Goal: Communication & Community: Answer question/provide support

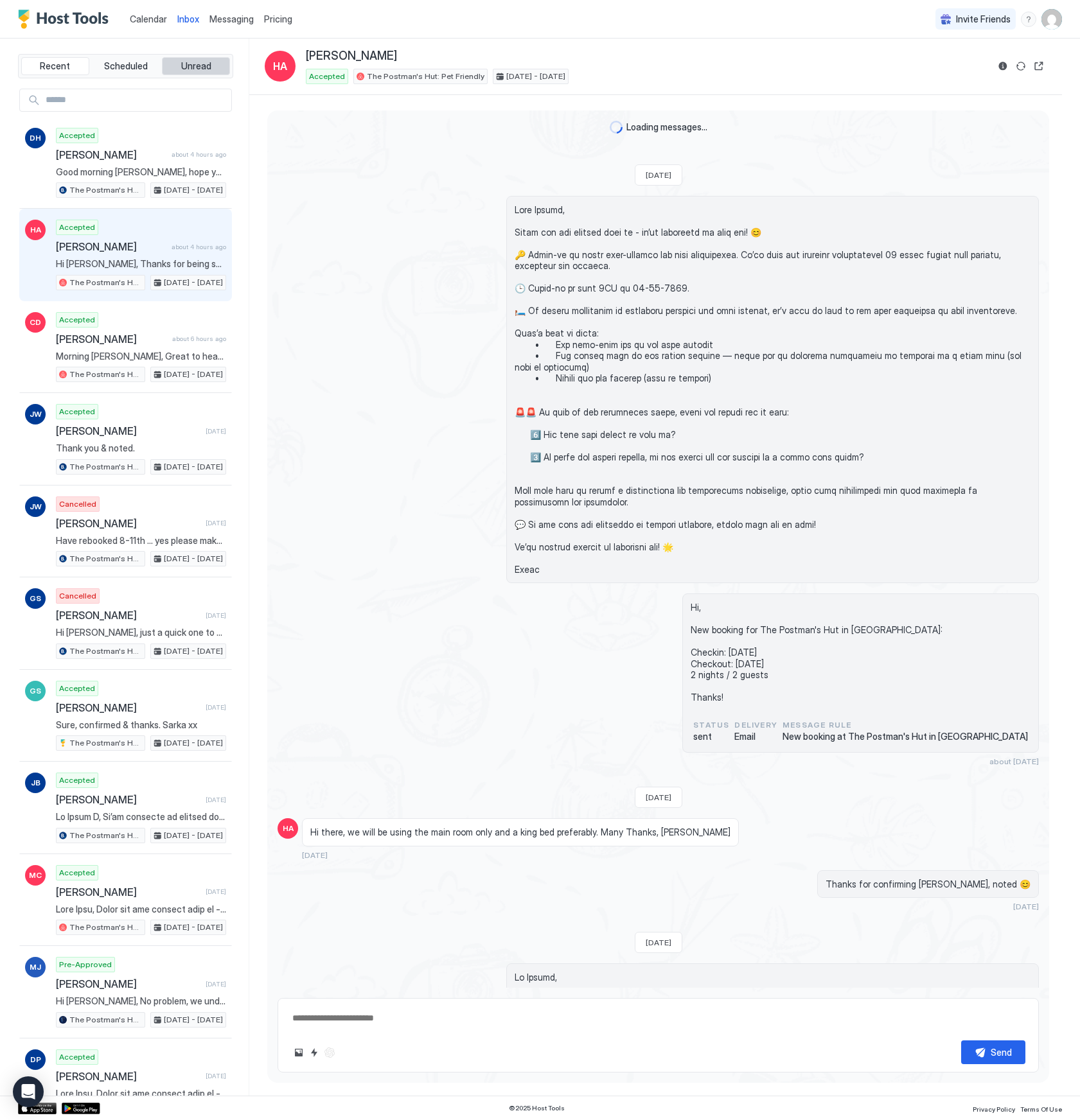
scroll to position [1775, 0]
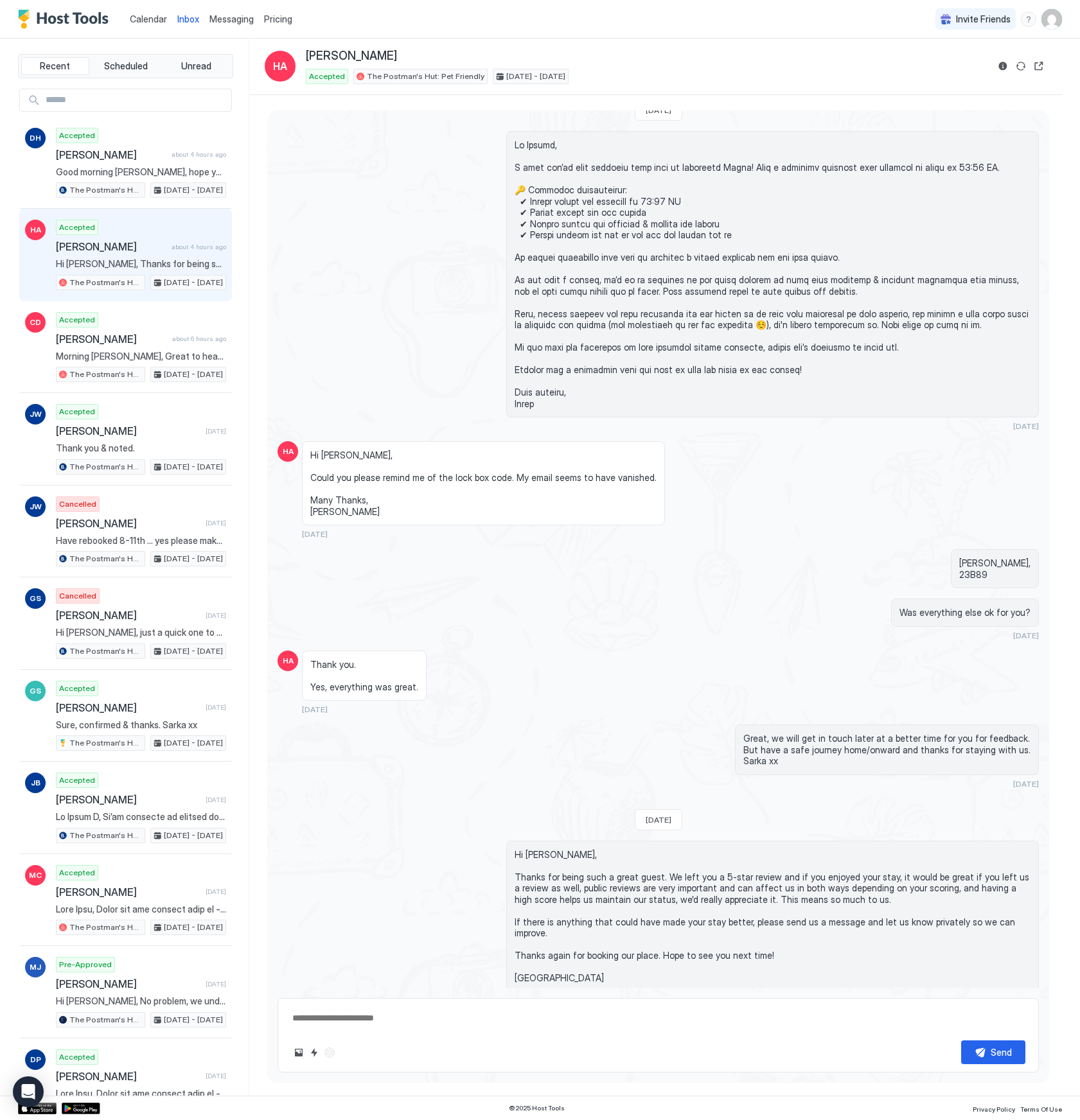
click at [135, 21] on span "Calendar" at bounding box center [149, 19] width 37 height 11
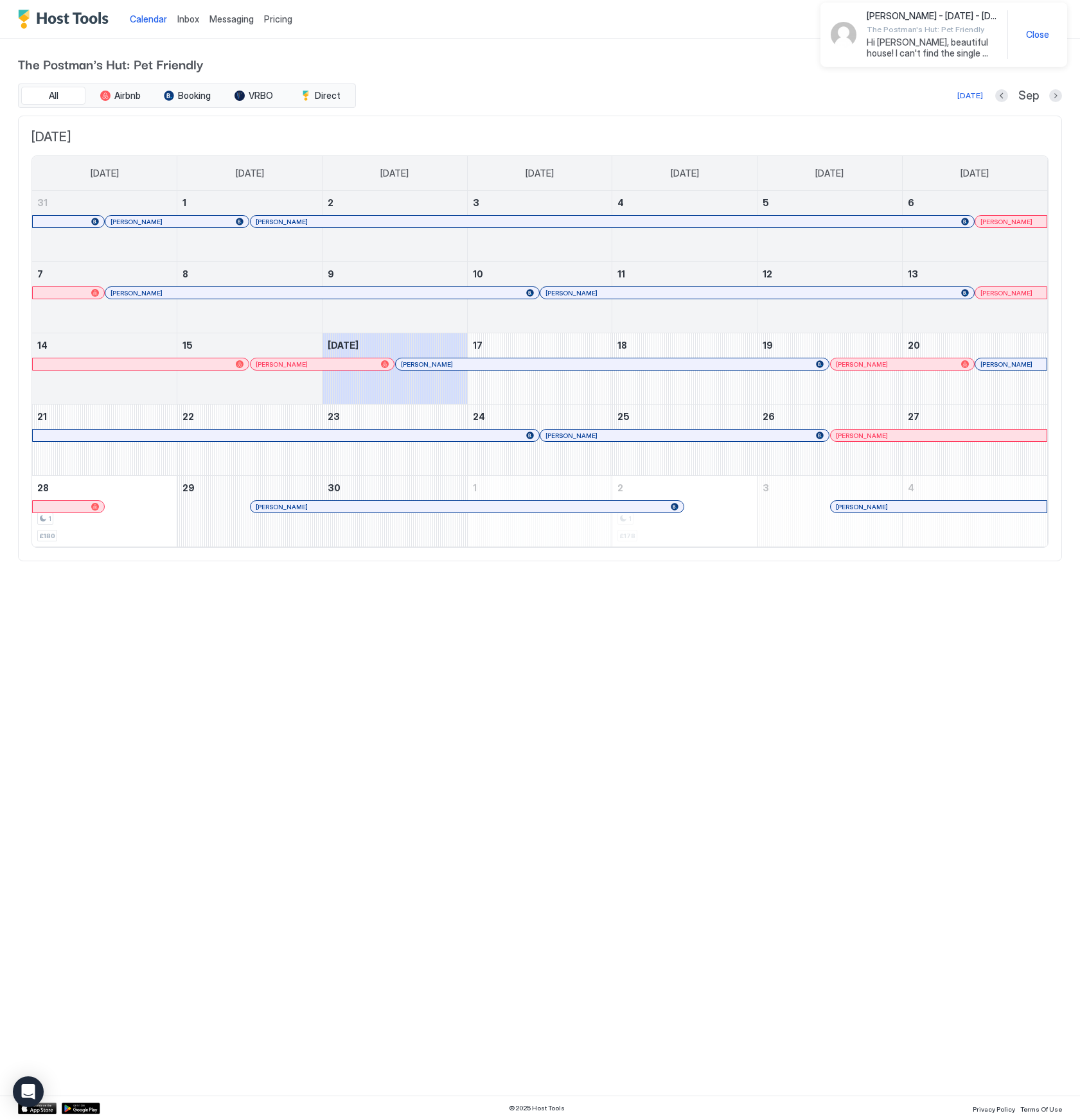
click at [521, 366] on div at bounding box center [521, 364] width 10 height 10
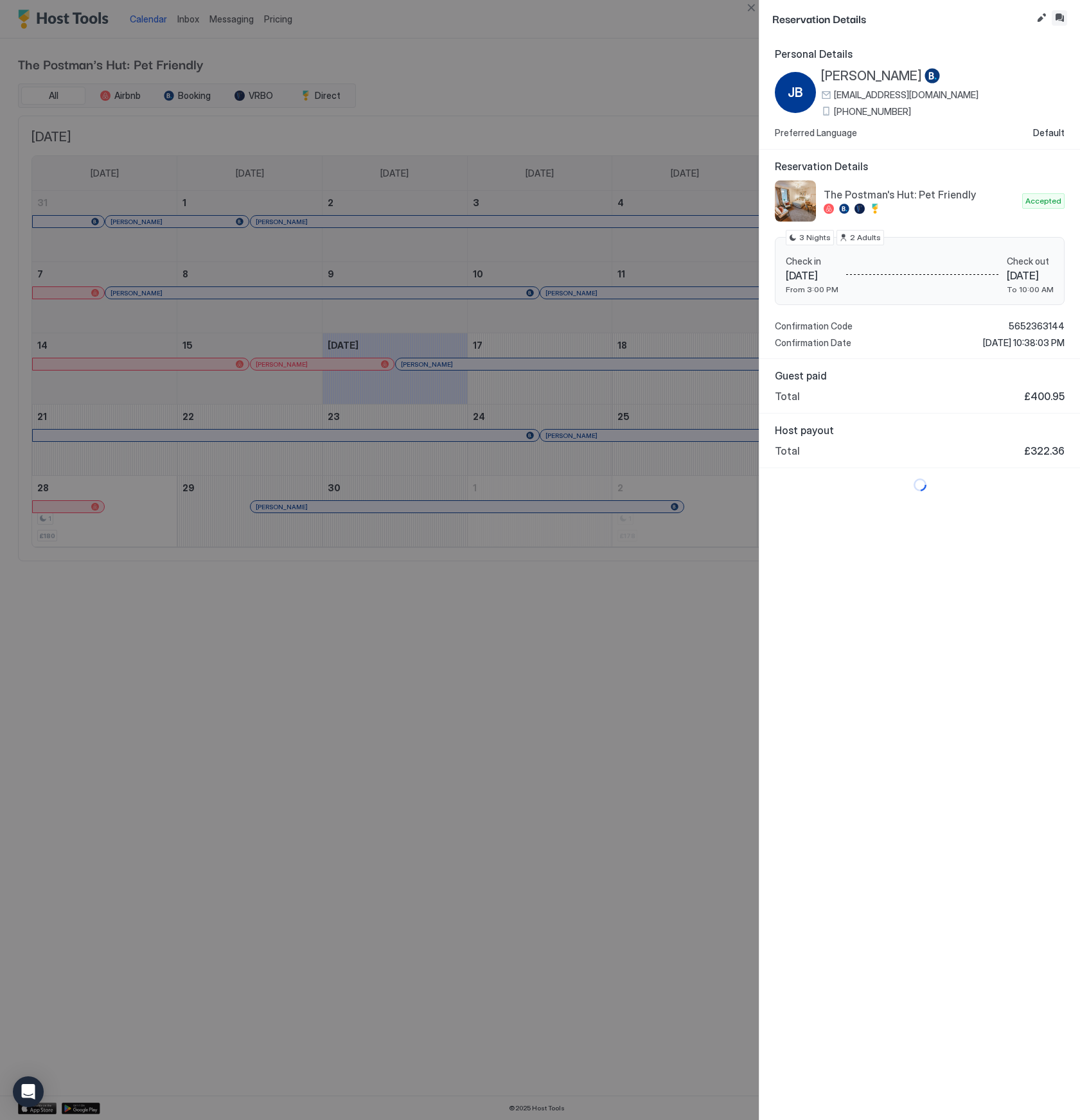
click at [1054, 19] on button "Inbox" at bounding box center [1059, 17] width 15 height 15
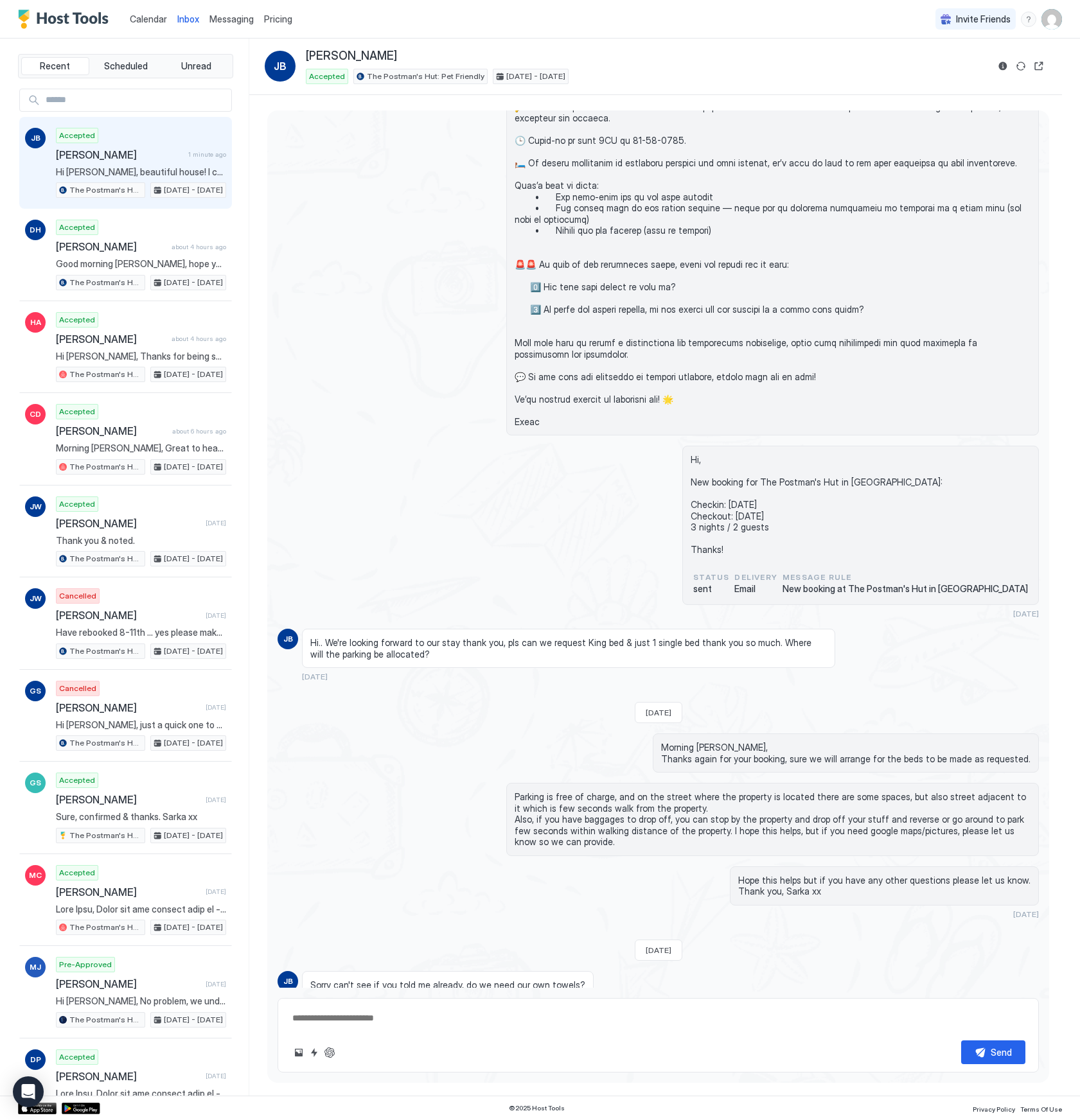
scroll to position [115, 0]
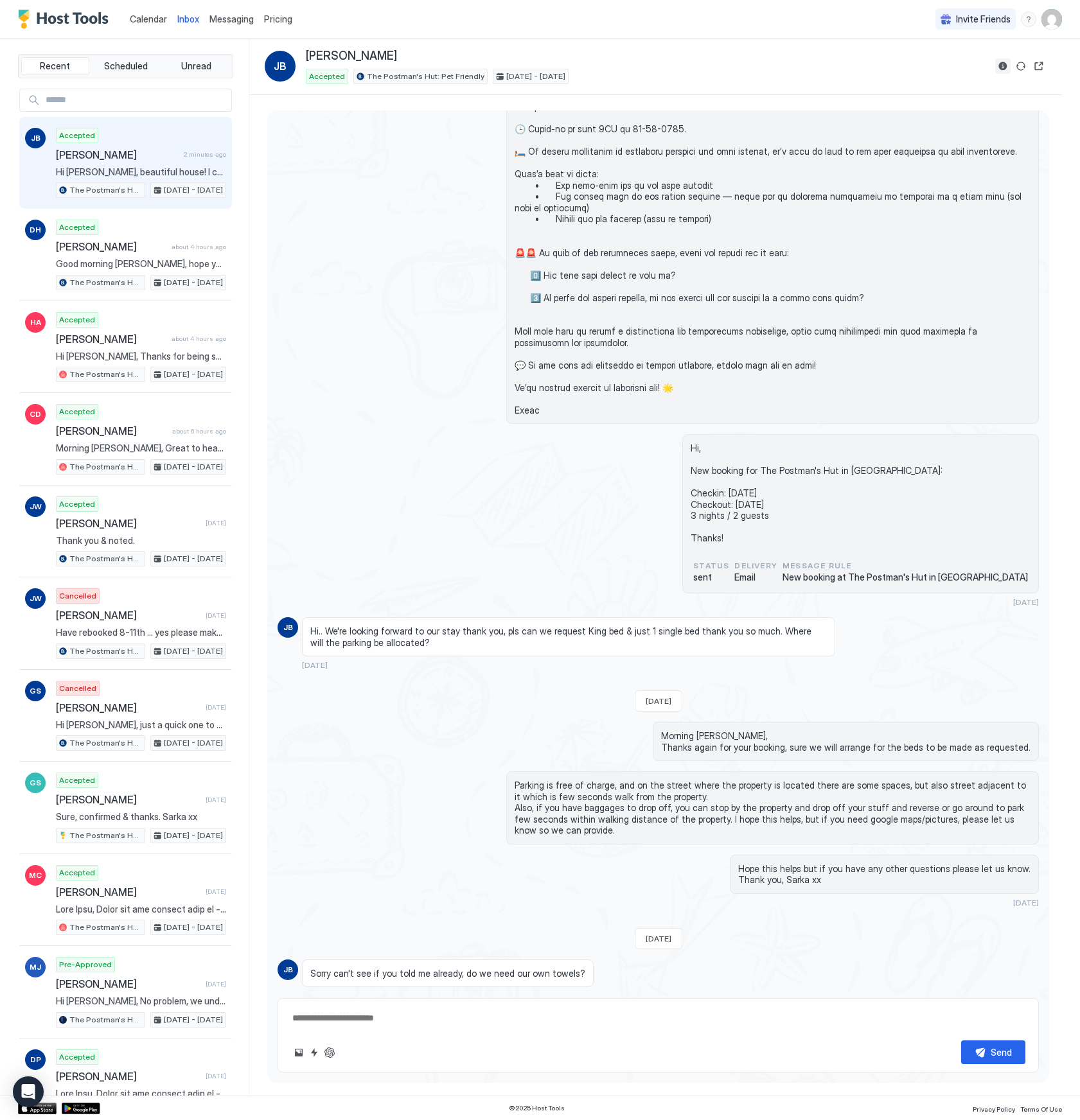
click at [1003, 67] on button "Reservation information" at bounding box center [1002, 66] width 15 height 15
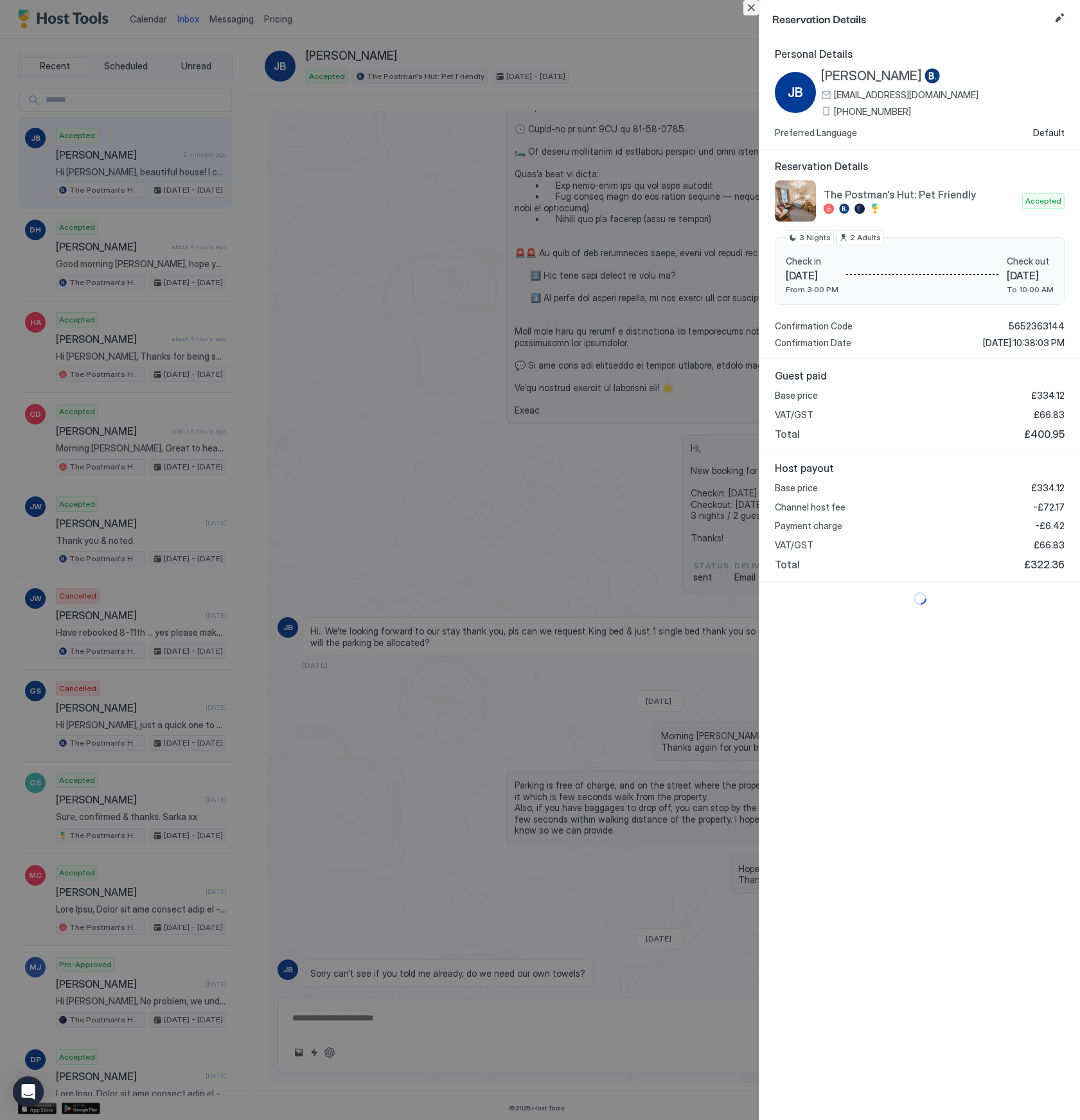
click at [756, 11] on button "Close" at bounding box center [751, 7] width 15 height 15
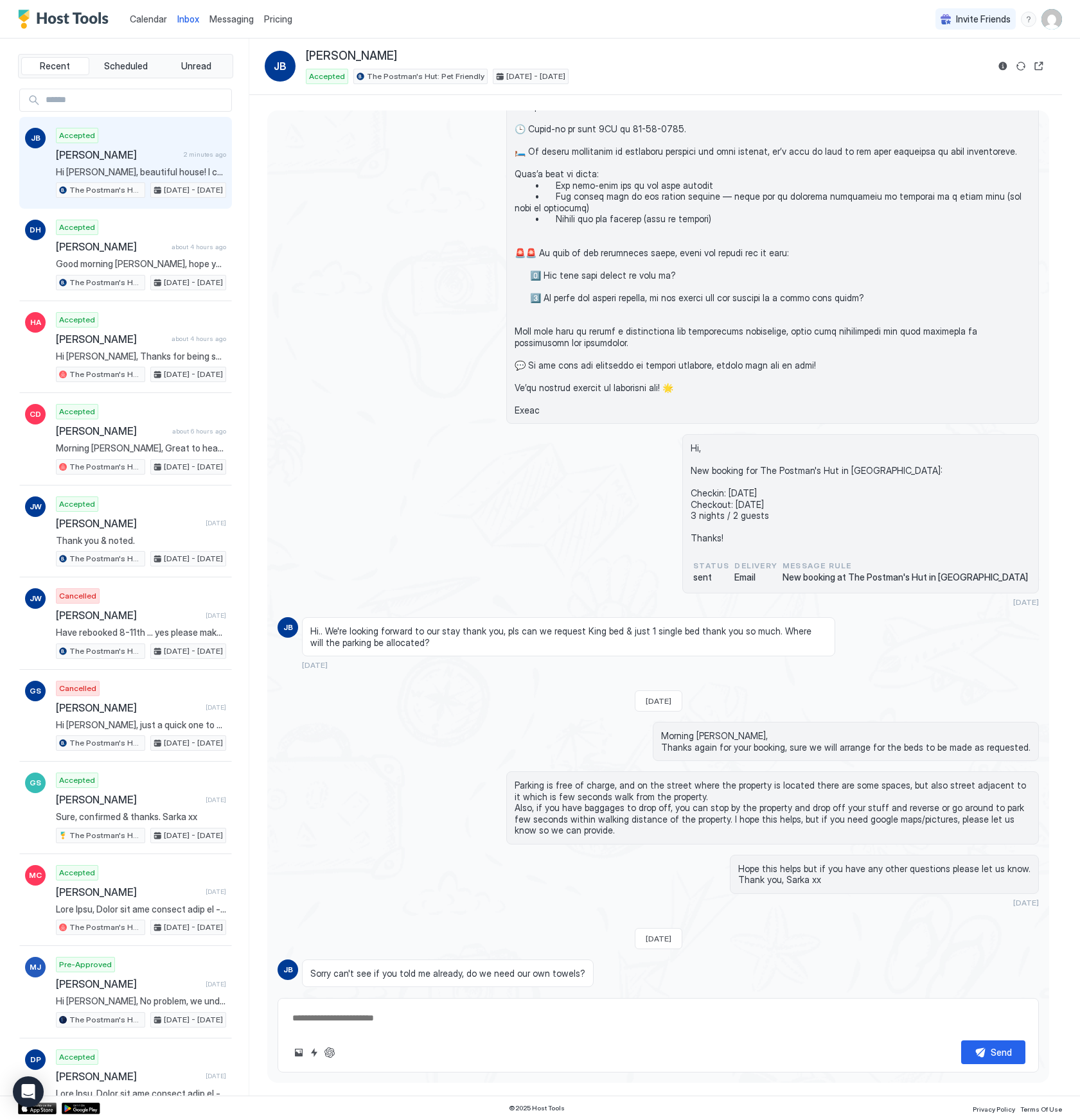
click at [105, 147] on div "Accepted [PERSON_NAME] 2 minutes ago Hi [PERSON_NAME], beautiful house! I can't…" at bounding box center [141, 163] width 170 height 71
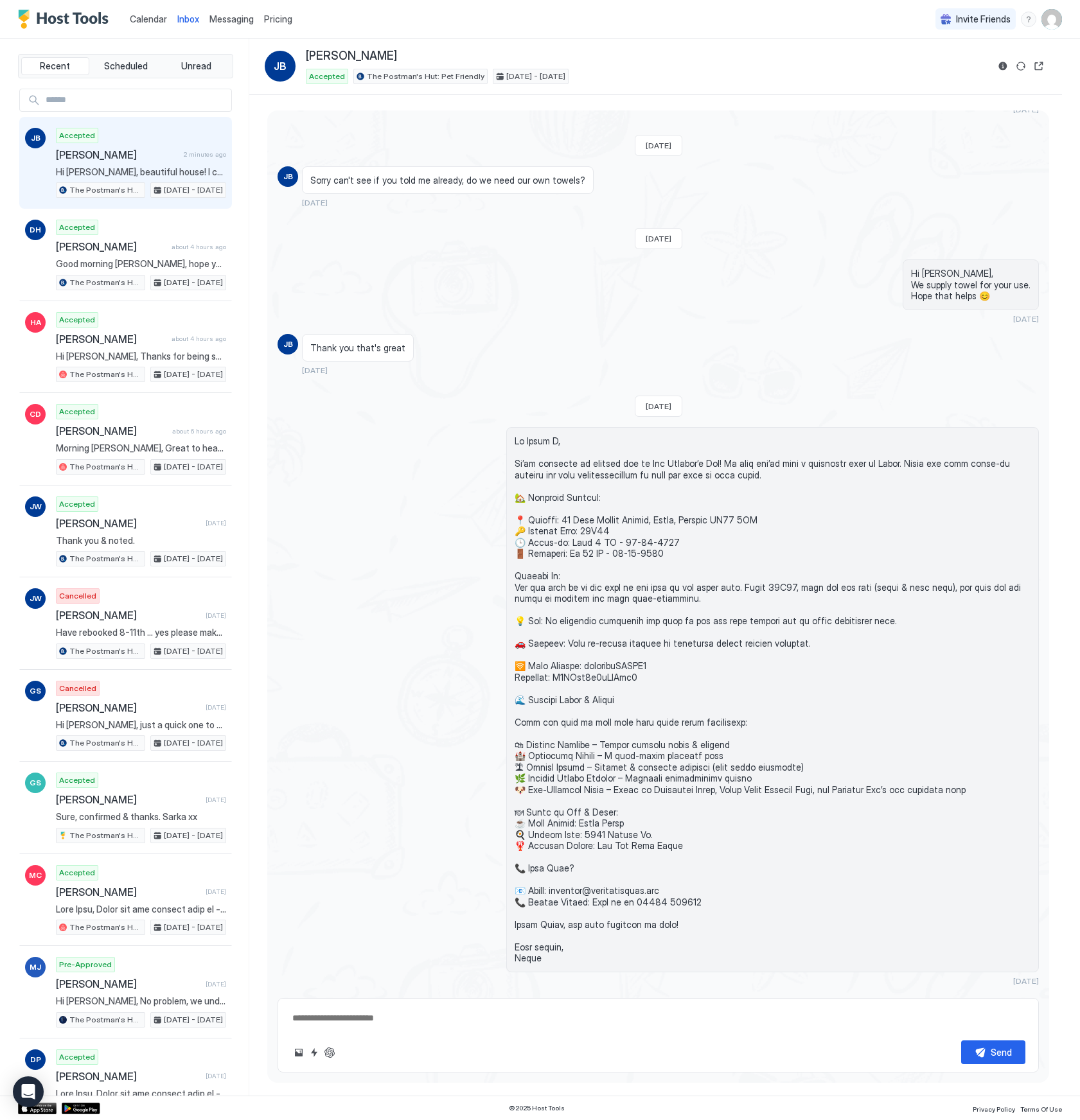
scroll to position [1028, 0]
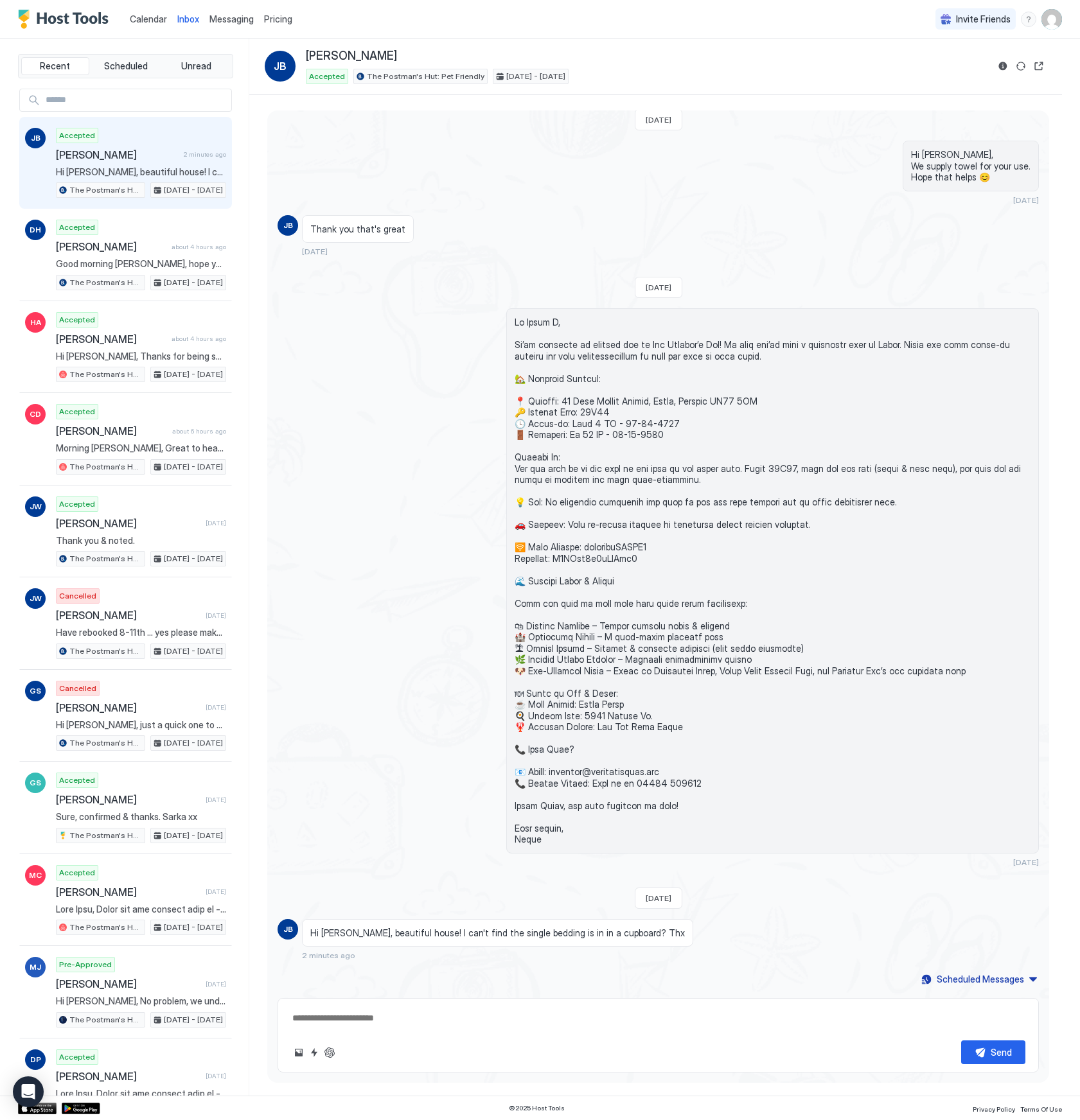
drag, startPoint x: 435, startPoint y: 929, endPoint x: 425, endPoint y: 931, distance: 10.2
click at [435, 929] on span "Hi [PERSON_NAME], beautiful house! I can't find the single bedding is in in a c…" at bounding box center [497, 933] width 375 height 11
drag, startPoint x: 457, startPoint y: 936, endPoint x: 626, endPoint y: 933, distance: 169.0
click at [626, 933] on div "Hi [PERSON_NAME], beautiful house! I can't find the single bedding is in in a c…" at bounding box center [497, 933] width 391 height 28
copy span "I can't find the single bedding is in in a cupboard? Thx"
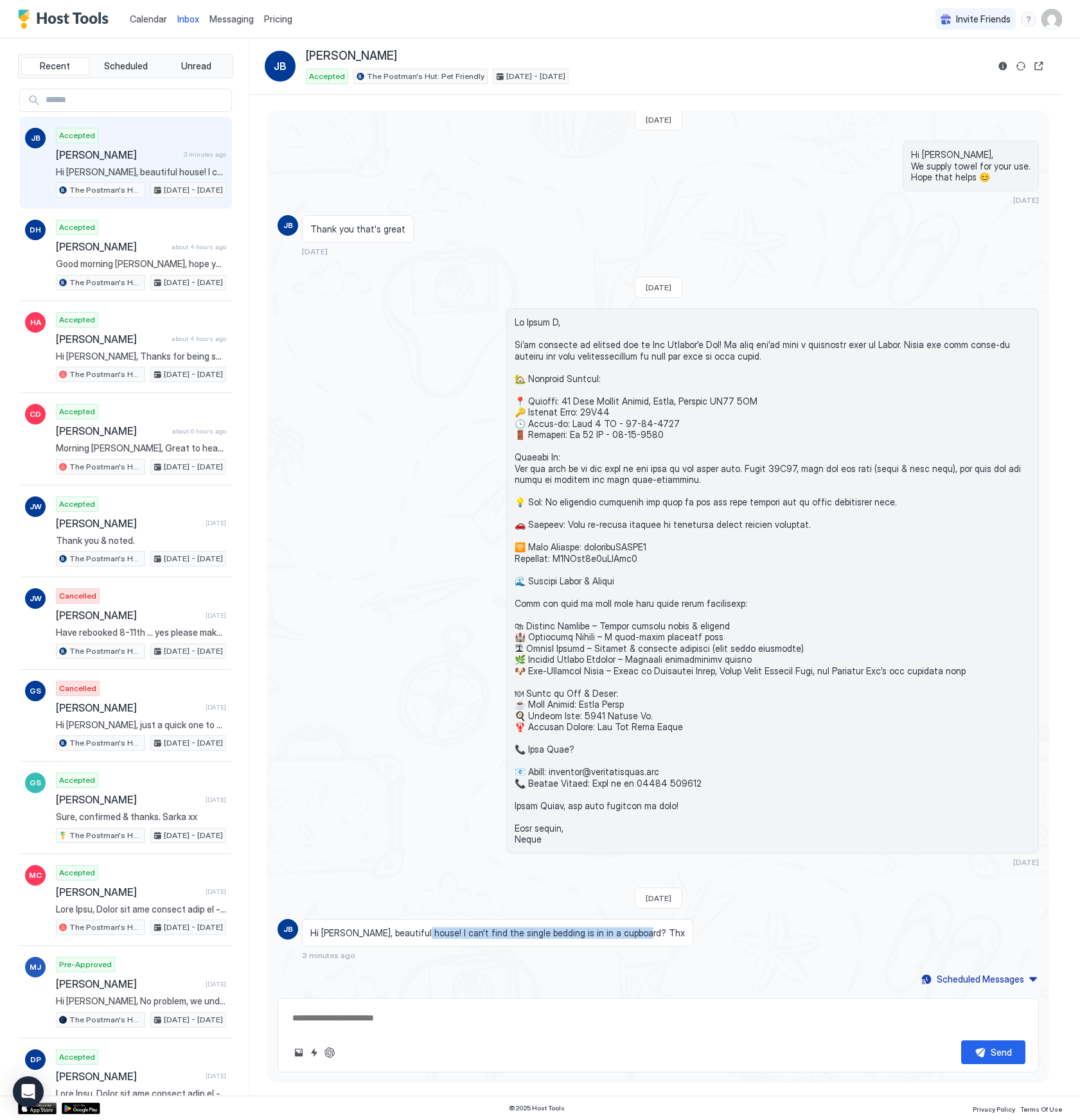
click at [471, 964] on div "[DATE] Hi, New booking for The Postman's Hut in [GEOGRAPHIC_DATA]: Checkin: [DA…" at bounding box center [658, 35] width 782 height 1906
click at [495, 937] on span "Hi [PERSON_NAME], beautiful house! I can't find the single bedding is in in a c…" at bounding box center [497, 933] width 375 height 11
click at [438, 1014] on textarea at bounding box center [657, 1019] width 734 height 24
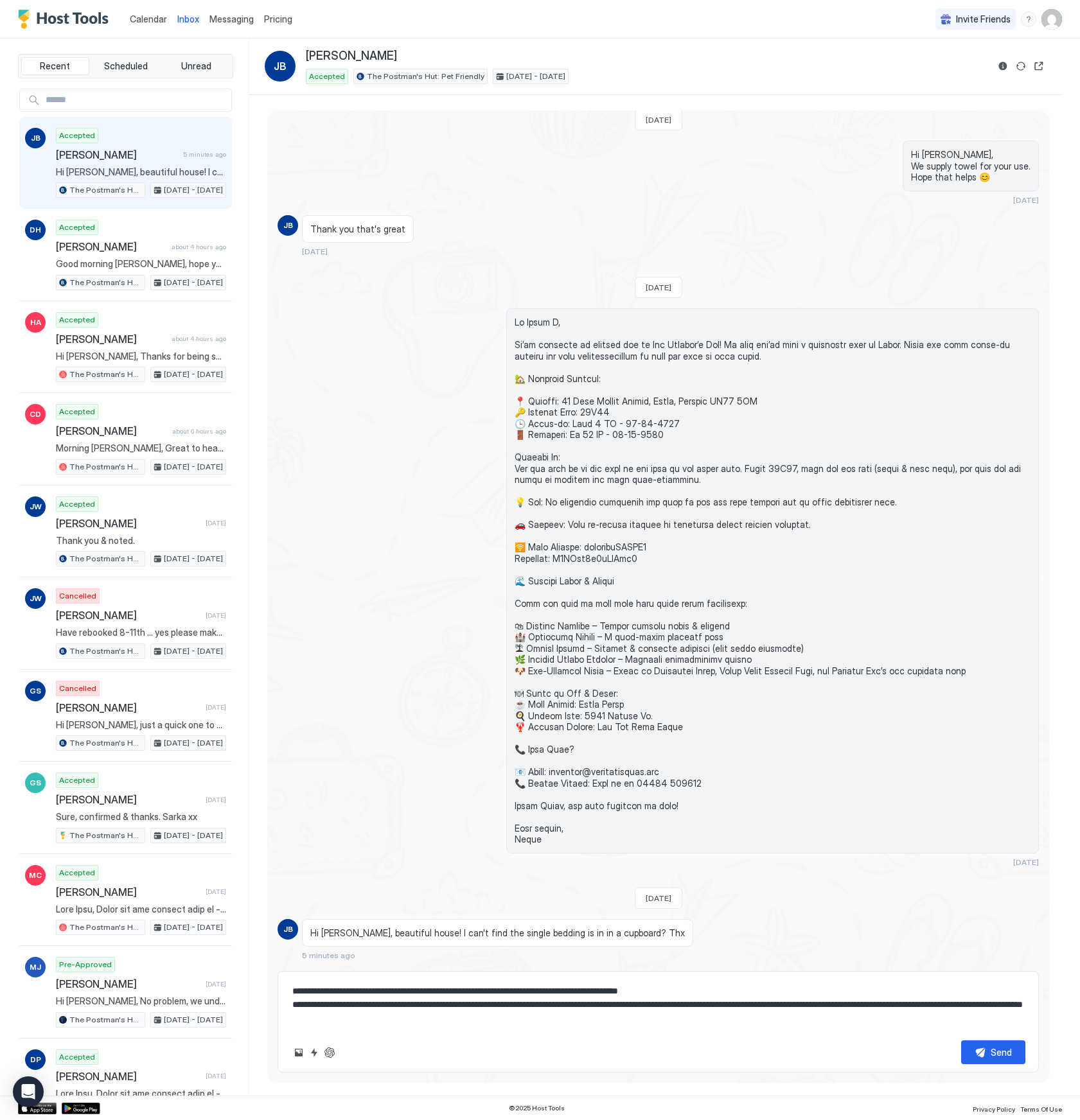
click at [895, 1007] on textarea "**********" at bounding box center [657, 1005] width 734 height 51
type textarea "**********"
click at [987, 1052] on button "Send" at bounding box center [993, 1053] width 64 height 24
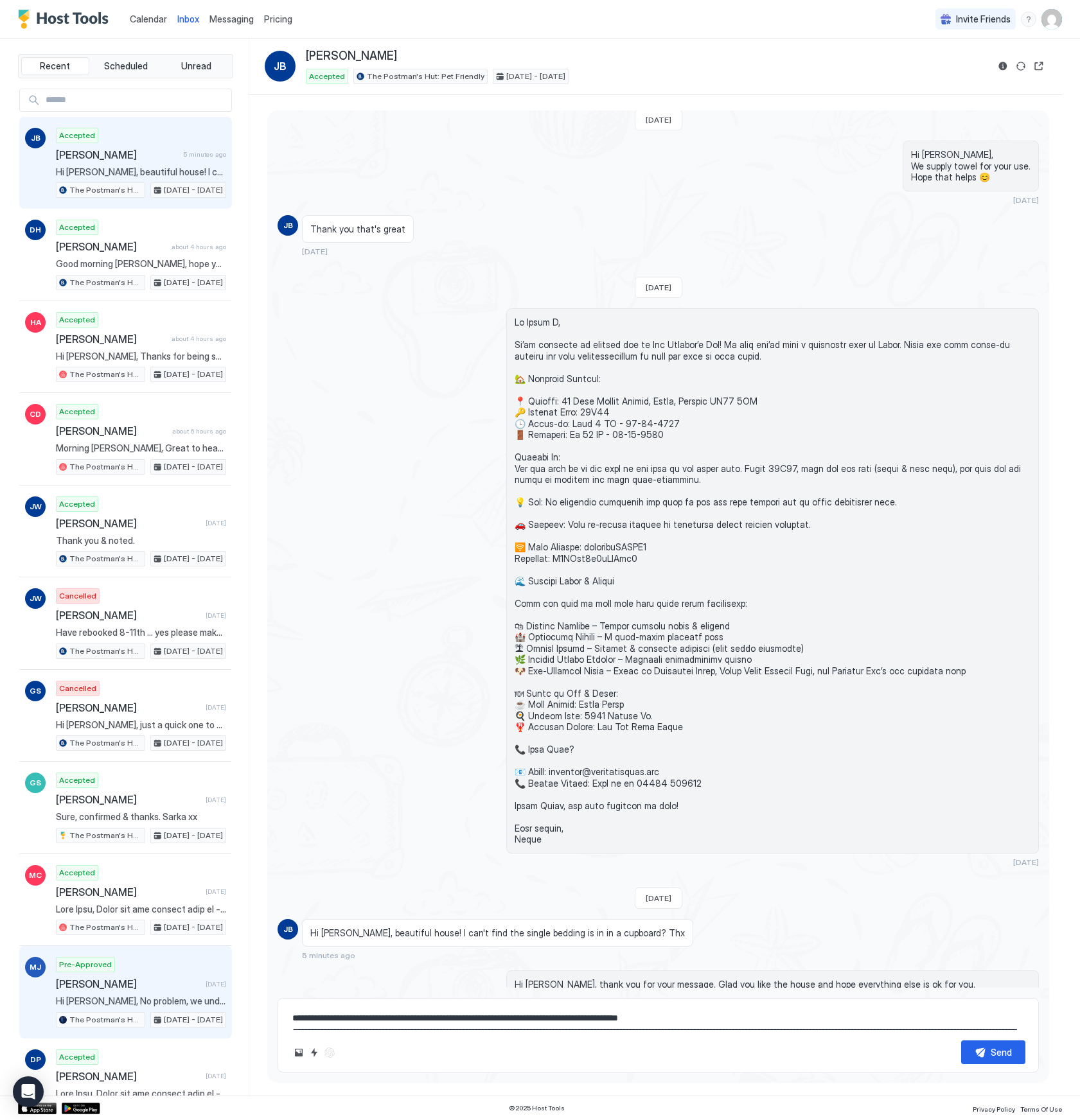
scroll to position [1101, 0]
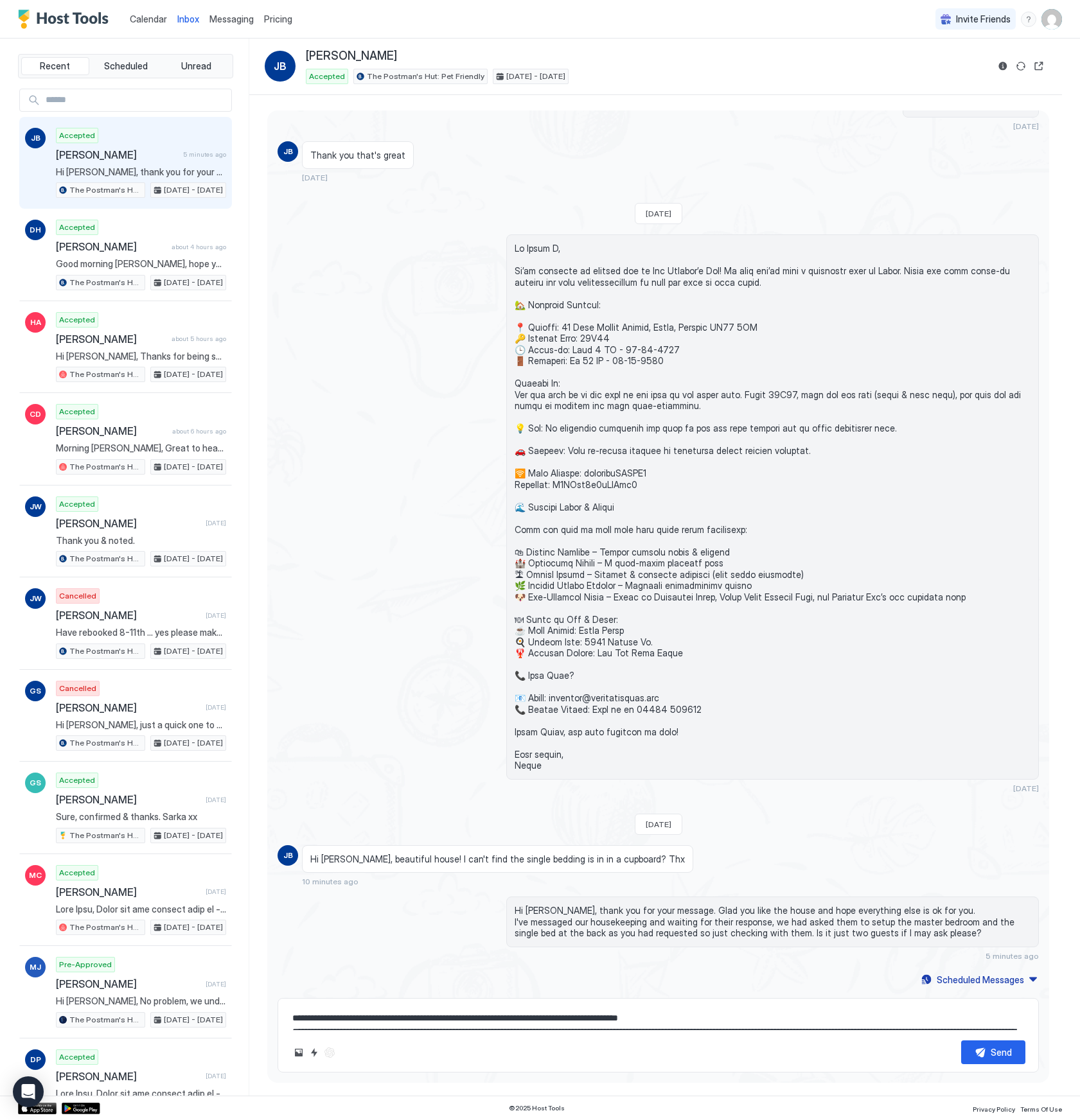
click at [808, 109] on div "[DATE] Hi, New booking for The Postman's Hut in [GEOGRAPHIC_DATA]: Checkin: [DA…" at bounding box center [655, 596] width 813 height 1001
click at [407, 580] on div "[DATE]" at bounding box center [658, 514] width 761 height 559
click at [1005, 66] on button "Reservation information" at bounding box center [1002, 66] width 15 height 15
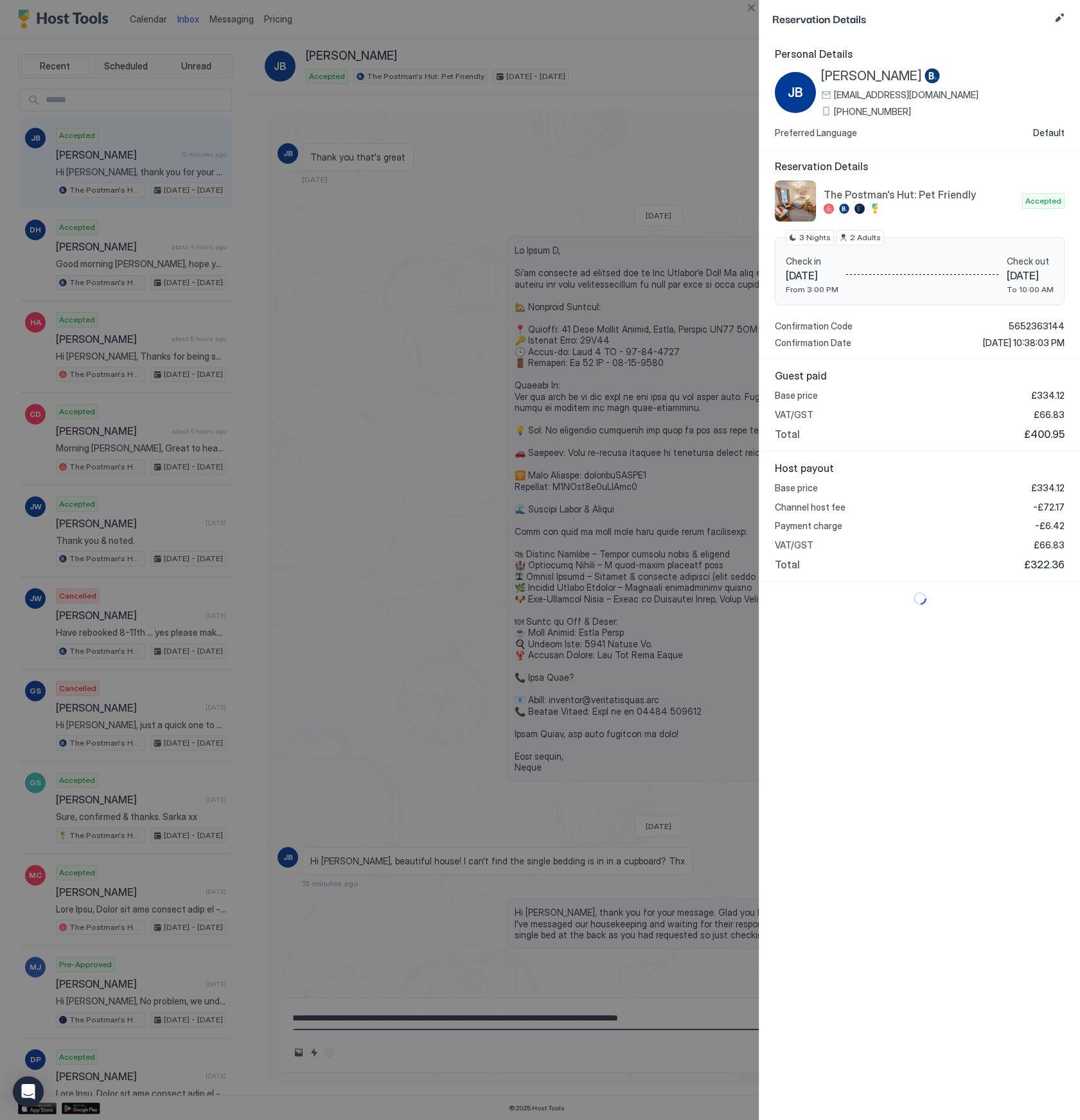
click at [871, 107] on span "[PHONE_NUMBER]" at bounding box center [873, 111] width 77 height 11
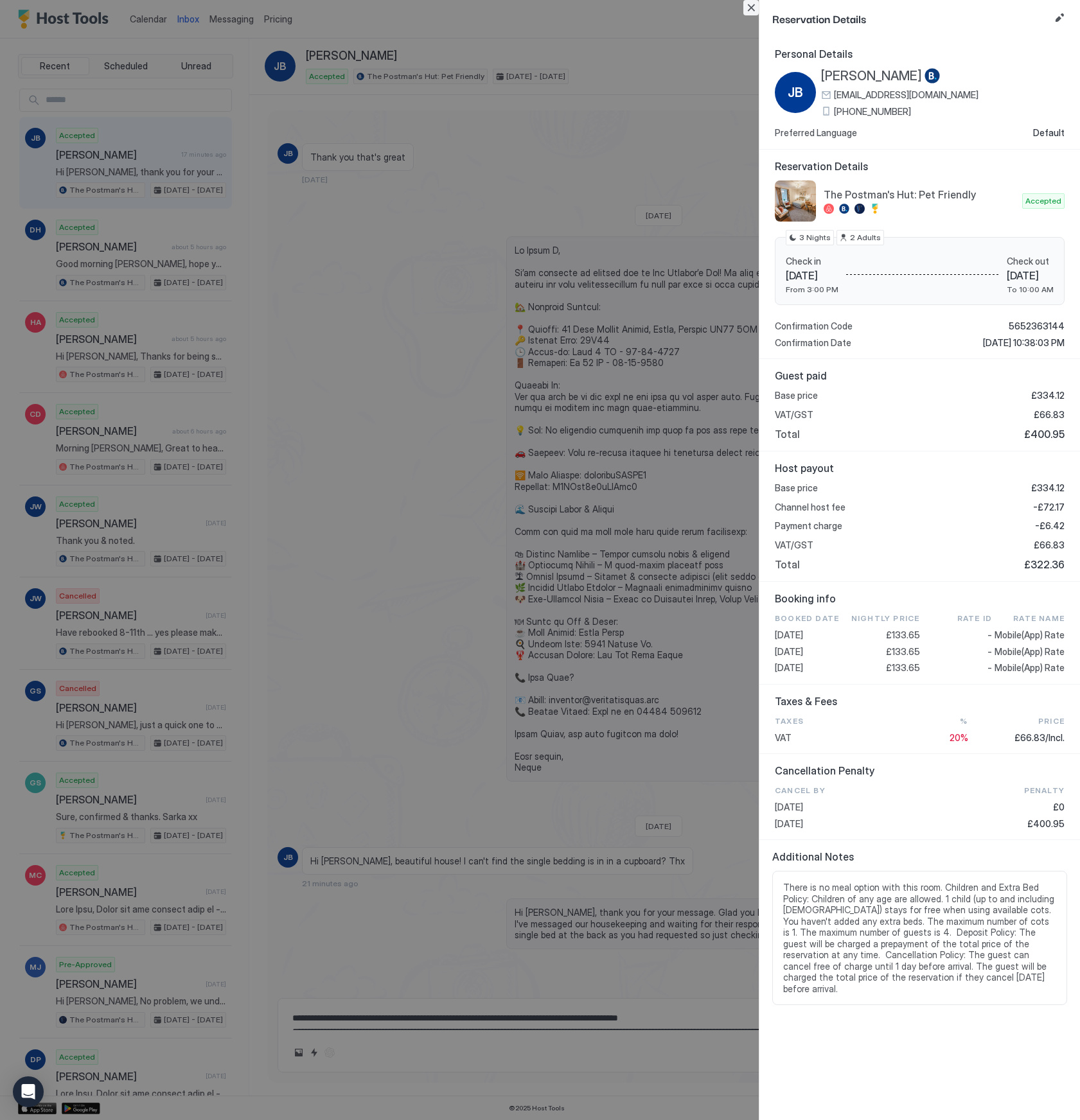
click at [754, 9] on button "Close" at bounding box center [751, 7] width 15 height 15
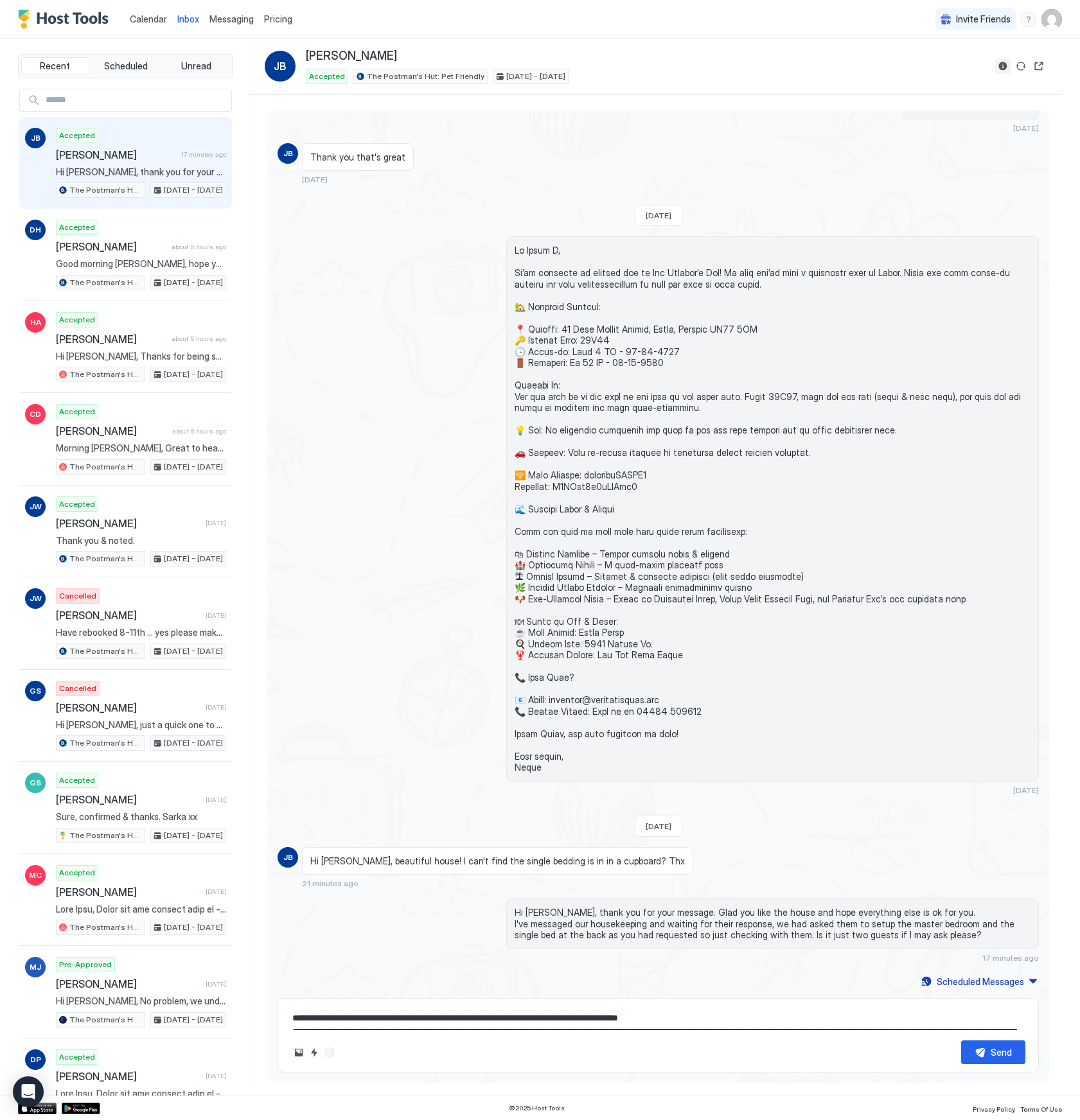
click at [1004, 63] on button "Reservation information" at bounding box center [1002, 66] width 15 height 15
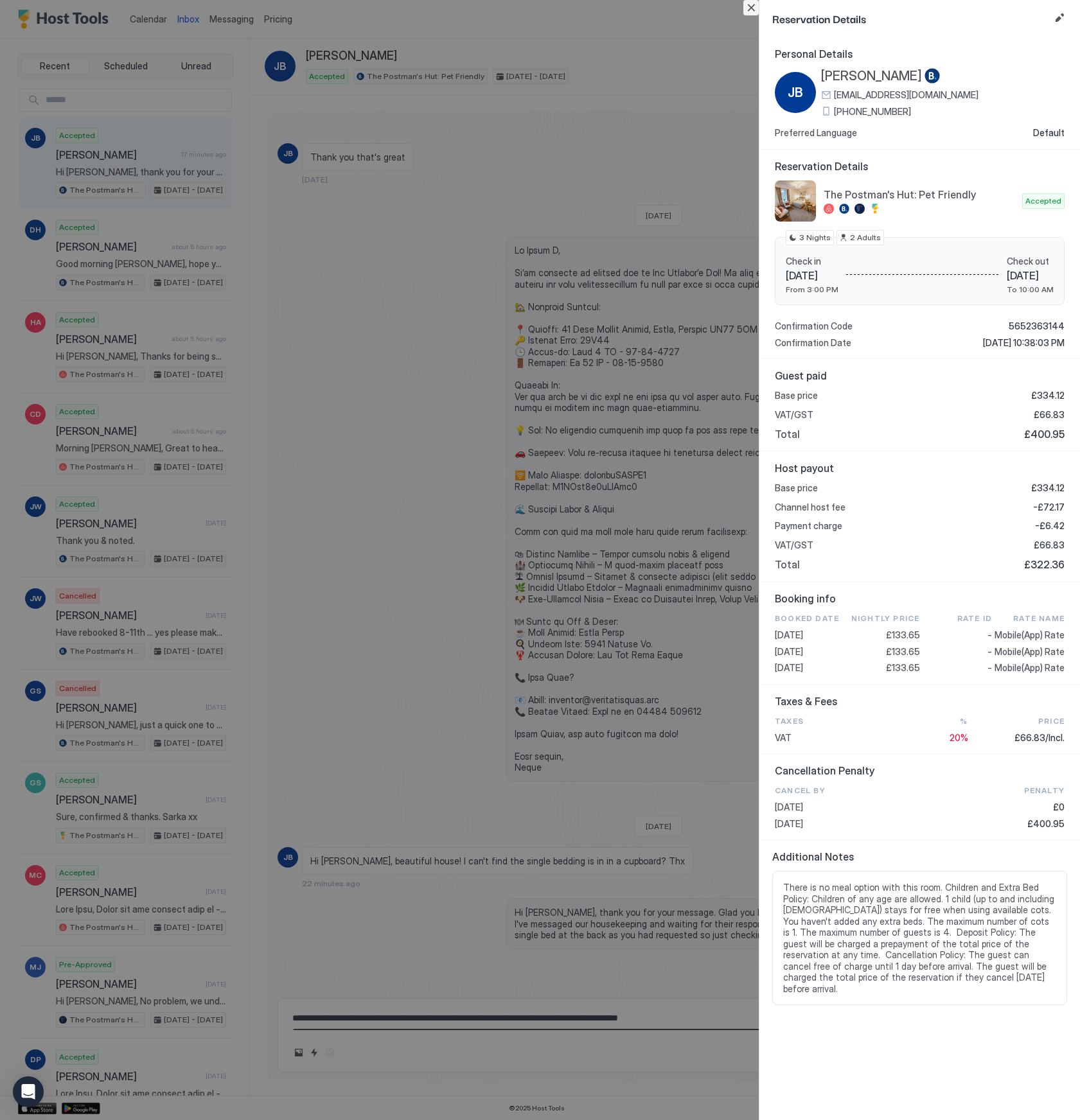
click at [752, 9] on button "Close" at bounding box center [751, 7] width 15 height 15
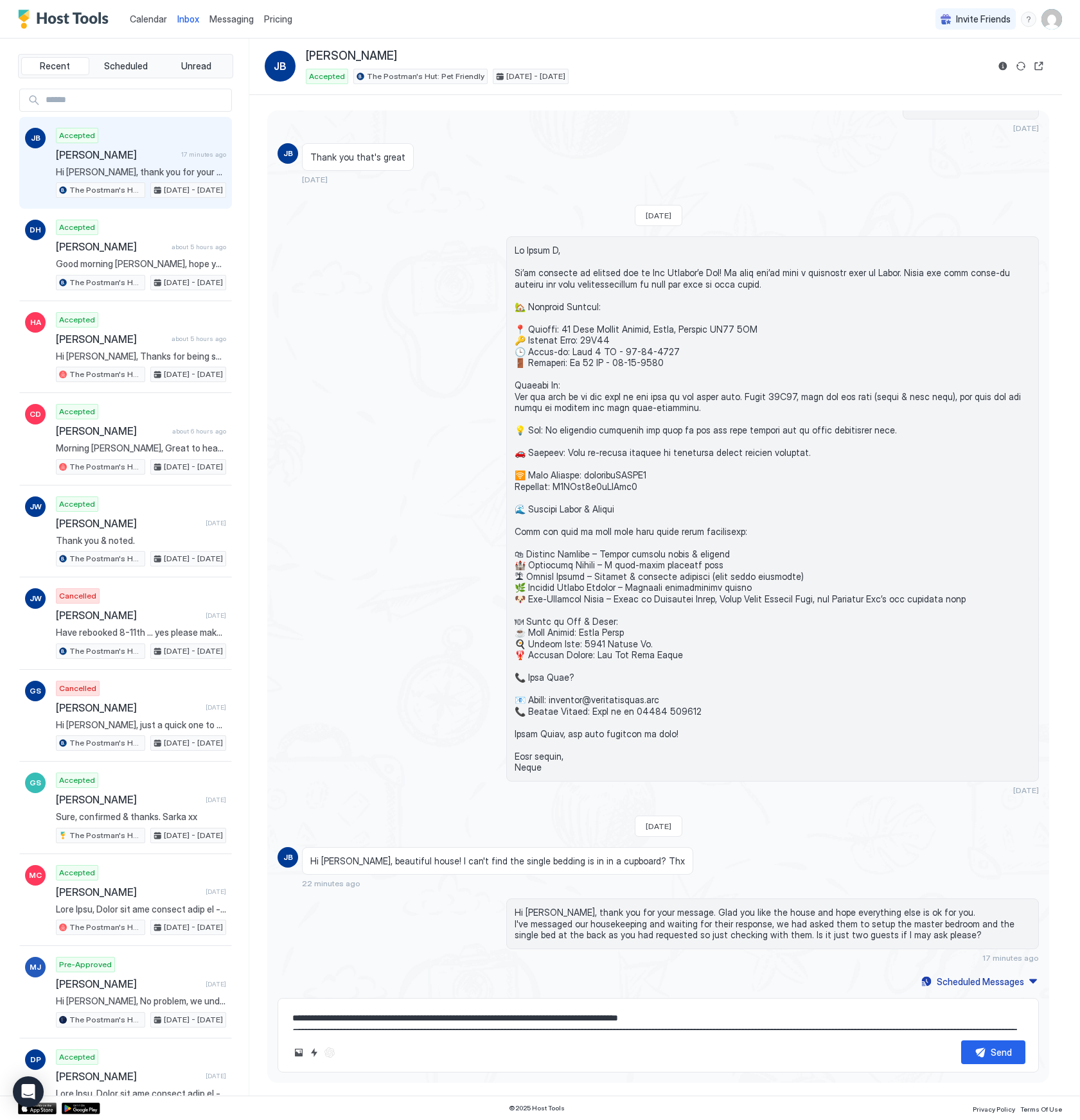
drag, startPoint x: 164, startPoint y: 3, endPoint x: 157, endPoint y: 9, distance: 9.2
click at [164, 4] on button "Calendar" at bounding box center [148, 19] width 47 height 38
click at [145, 19] on span "Calendar" at bounding box center [149, 19] width 37 height 11
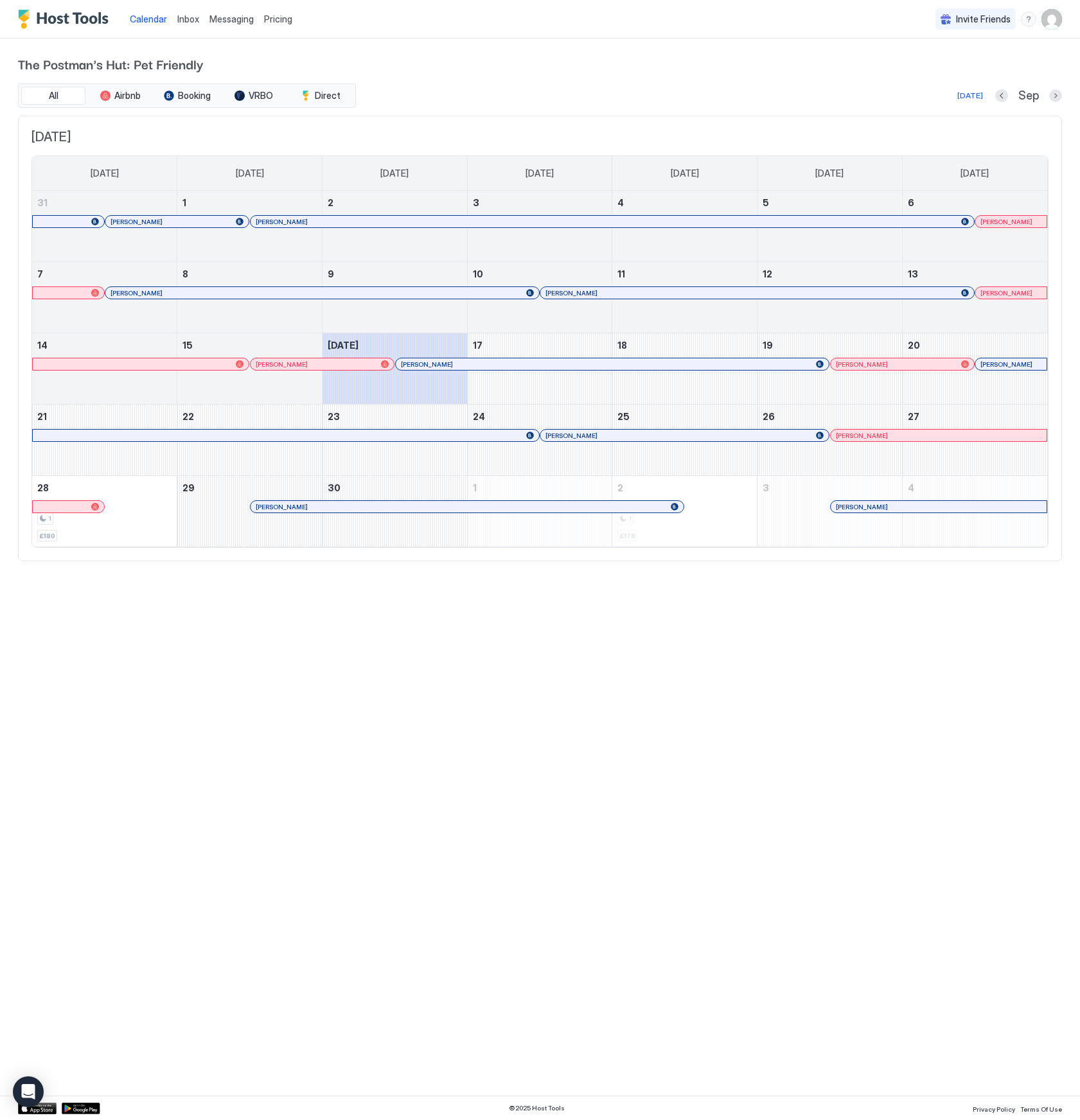
click at [940, 645] on div "Calendar Inbox Messaging Pricing Invite Friends AA The Postman's Hut: Pet Frien…" at bounding box center [540, 560] width 1080 height 1120
